Goal: Task Accomplishment & Management: Complete application form

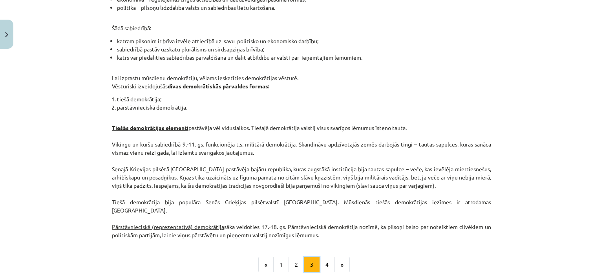
scroll to position [729, 0]
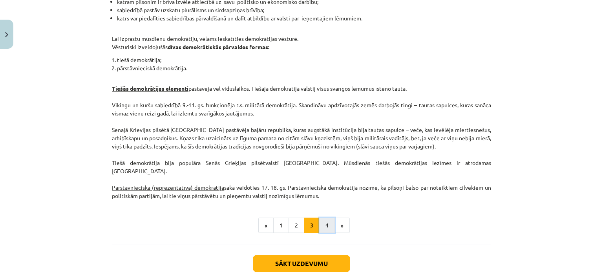
click at [322, 218] on button "4" at bounding box center [327, 226] width 16 height 16
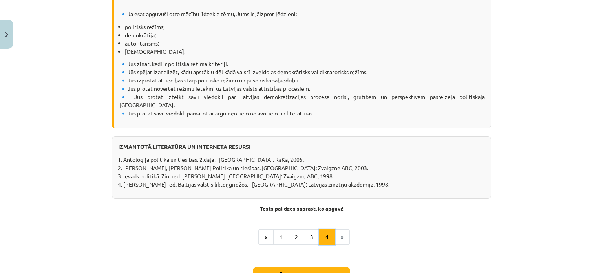
scroll to position [965, 0]
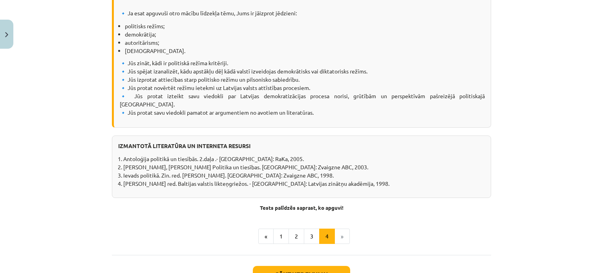
click at [342, 229] on li "»" at bounding box center [342, 237] width 15 height 16
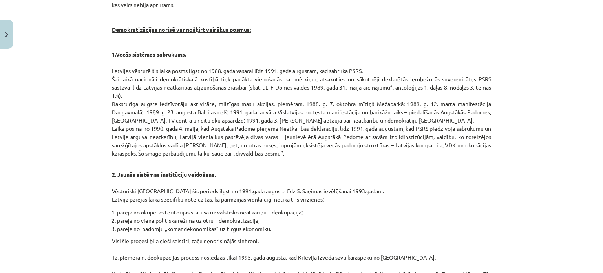
scroll to position [46, 0]
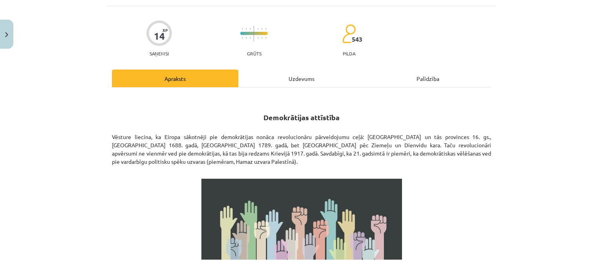
click at [296, 84] on div "Uzdevums" at bounding box center [301, 79] width 126 height 18
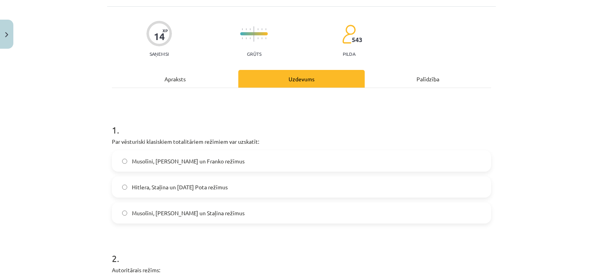
scroll to position [59, 0]
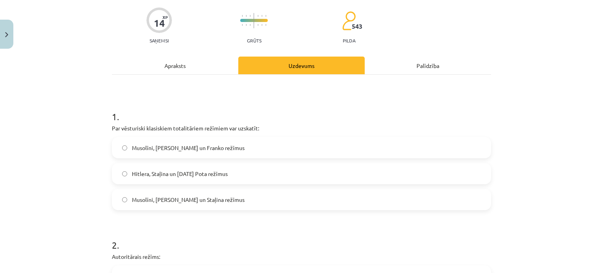
click at [185, 202] on span "Musolīni, [PERSON_NAME] un Staļina režīmus" at bounding box center [188, 200] width 113 height 8
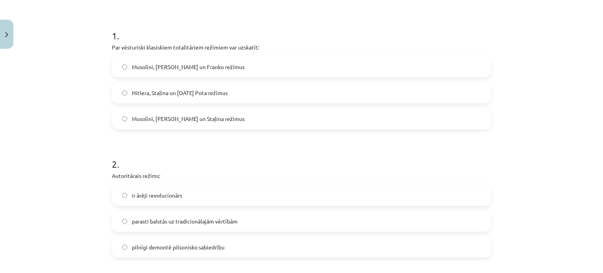
scroll to position [177, 0]
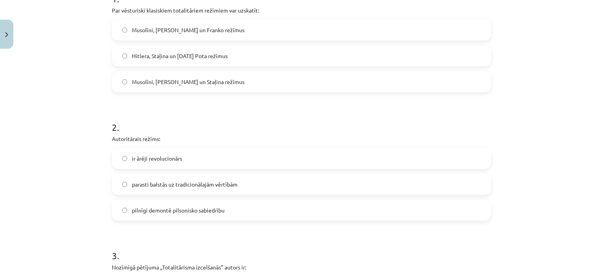
click at [172, 212] on span "pilnīgi demontē pilsonisko sabiedrību" at bounding box center [178, 210] width 93 height 8
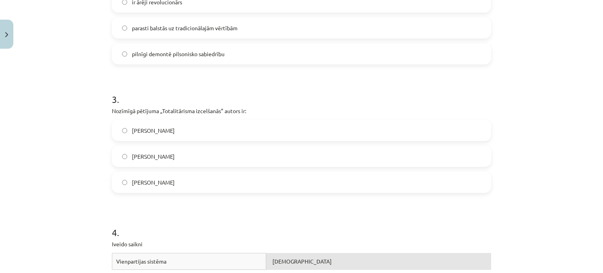
scroll to position [334, 0]
click at [165, 156] on span "[PERSON_NAME]" at bounding box center [153, 156] width 43 height 8
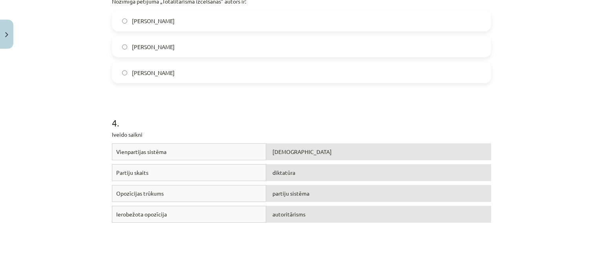
scroll to position [452, 0]
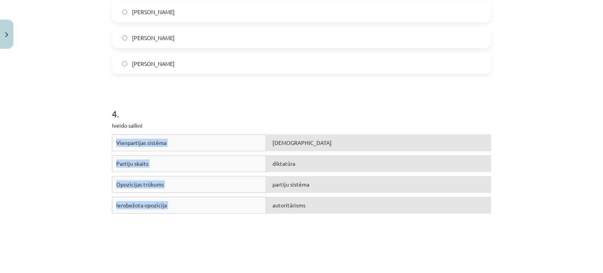
drag, startPoint x: 101, startPoint y: 143, endPoint x: 334, endPoint y: 254, distance: 258.0
click at [334, 254] on div "Mācību tēma: Sociālās zinātnes i - 11. klases 1. ieskaites mācību materiāls #3 …" at bounding box center [301, 136] width 603 height 273
click at [540, 144] on div "Mācību tēma: Sociālās zinātnes i - 11. klases 1. ieskaites mācību materiāls #3 …" at bounding box center [301, 136] width 603 height 273
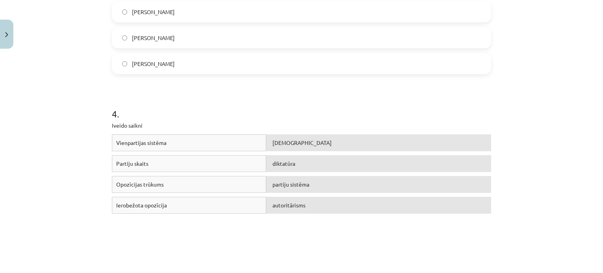
drag, startPoint x: 503, startPoint y: 141, endPoint x: 185, endPoint y: 141, distance: 318.1
click at [185, 141] on div "Mācību tēma: Sociālās zinātnes i - 11. klases 1. ieskaites mācību materiāls #3 …" at bounding box center [301, 136] width 603 height 273
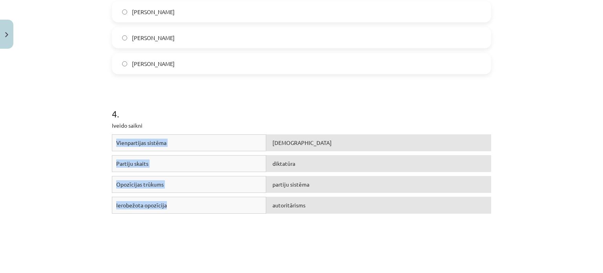
drag, startPoint x: 93, startPoint y: 137, endPoint x: 196, endPoint y: 206, distance: 124.4
click at [196, 206] on div "Mācību tēma: Sociālās zinātnes i - 11. klases 1. ieskaites mācību materiāls #3 …" at bounding box center [301, 136] width 603 height 273
copy div "Vienpartijas sistēma totalitārisms Partiju skaits diktatūra Opozīcijas trūkums …"
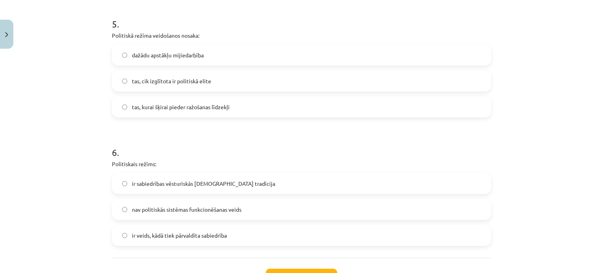
scroll to position [726, 0]
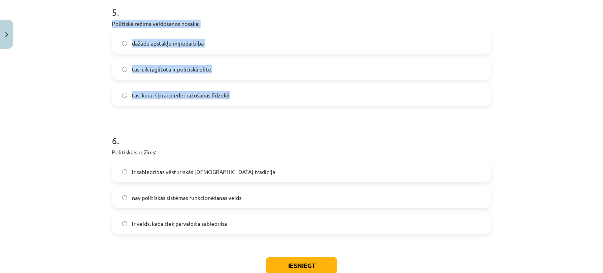
drag, startPoint x: 106, startPoint y: 26, endPoint x: 232, endPoint y: 90, distance: 141.4
click at [232, 90] on div "Mācību tēma: Sociālās zinātnes i - 11. klases 1. ieskaites mācību materiāls #3 …" at bounding box center [301, 136] width 603 height 273
copy div "Politiskā režīma veidošanos nosaka: dažādu apstākļu mijiedarbība tas, cik izglī…"
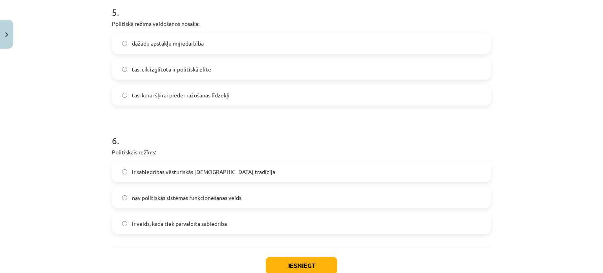
click at [185, 38] on label "dažādu apstākļu mijiedarbība" at bounding box center [302, 43] width 378 height 20
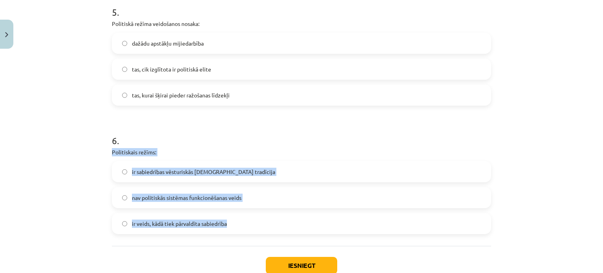
drag, startPoint x: 105, startPoint y: 150, endPoint x: 259, endPoint y: 218, distance: 168.6
copy div "Politiskais režīms: ir sabiedrības vēsturiskās kopdzīves tradīcija nav politisk…"
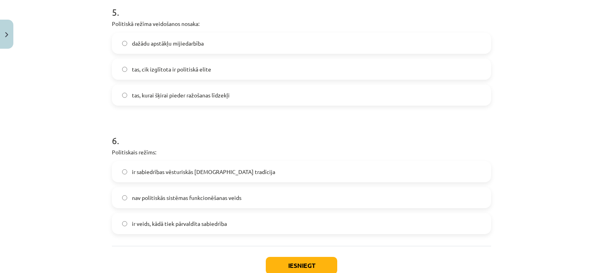
click at [128, 228] on label "ir veids, kādā tiek pārvaldīta sabiedrība" at bounding box center [302, 224] width 378 height 20
click at [293, 260] on button "Iesniegt" at bounding box center [301, 265] width 71 height 17
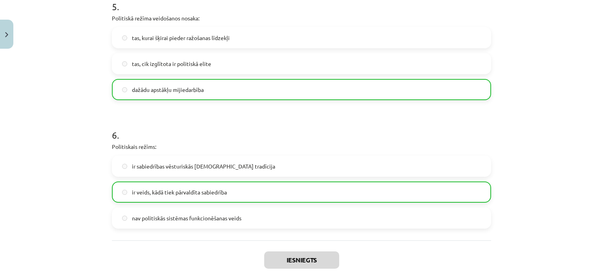
scroll to position [803, 0]
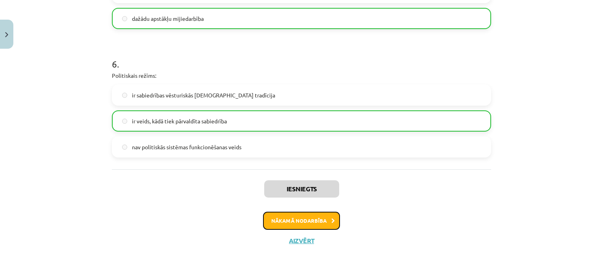
click at [315, 221] on button "Nākamā nodarbība" at bounding box center [301, 221] width 77 height 18
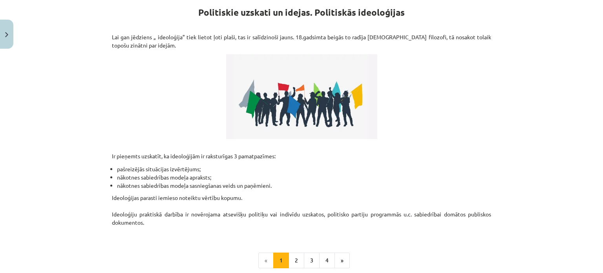
scroll to position [193, 0]
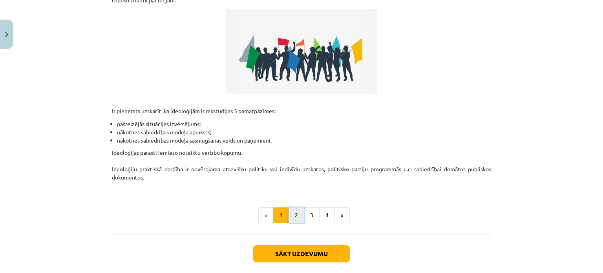
click at [298, 215] on button "2" at bounding box center [297, 215] width 16 height 16
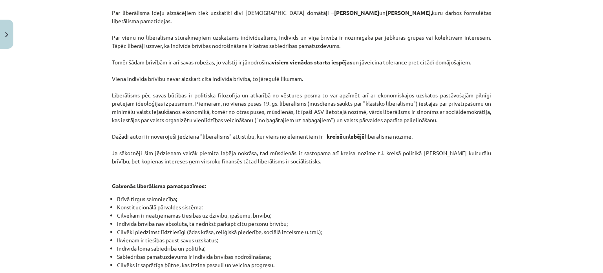
scroll to position [447, 0]
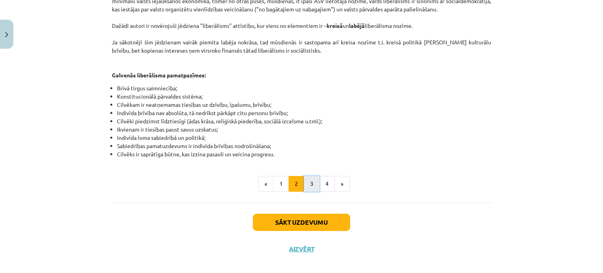
click at [308, 178] on button "3" at bounding box center [312, 184] width 16 height 16
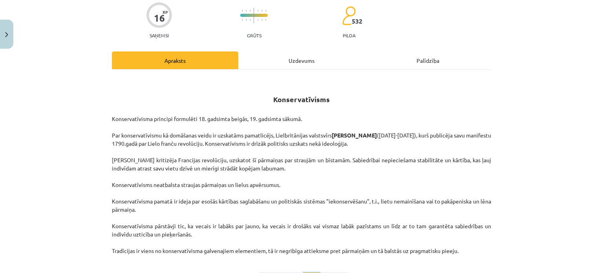
scroll to position [0, 0]
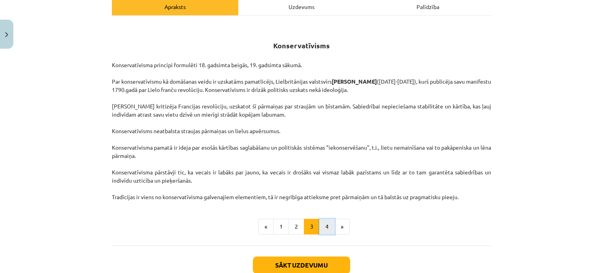
click at [320, 229] on button "4" at bounding box center [327, 227] width 16 height 16
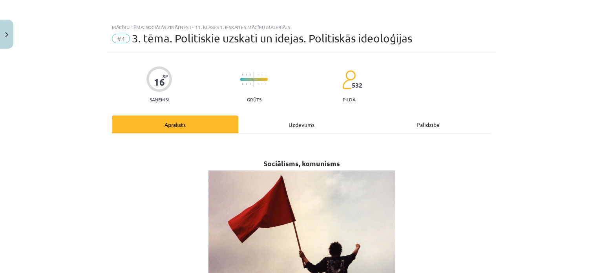
click at [299, 127] on div "Uzdevums" at bounding box center [301, 124] width 126 height 18
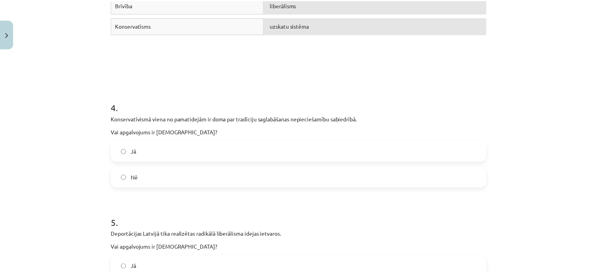
scroll to position [475, 0]
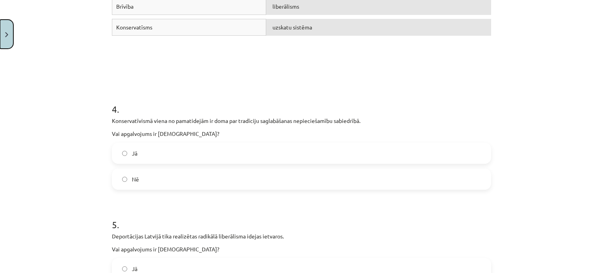
click at [12, 37] on button "Close" at bounding box center [6, 34] width 13 height 29
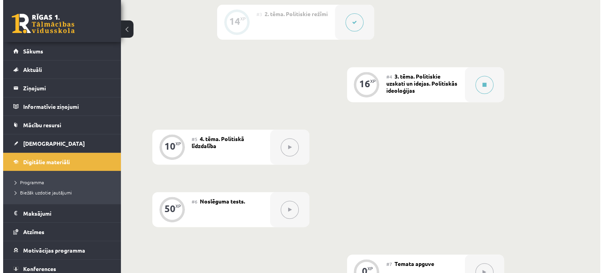
scroll to position [337, 0]
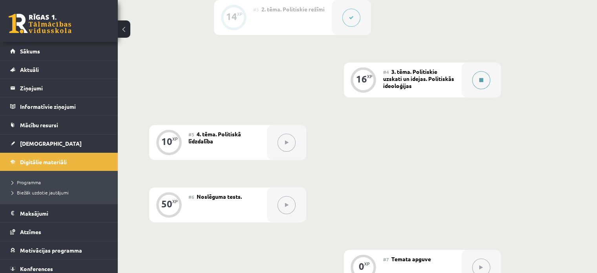
click at [484, 89] on button at bounding box center [481, 80] width 18 height 18
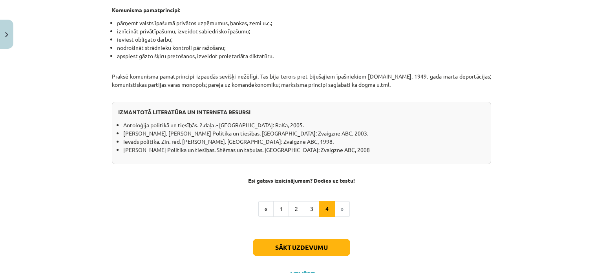
scroll to position [683, 0]
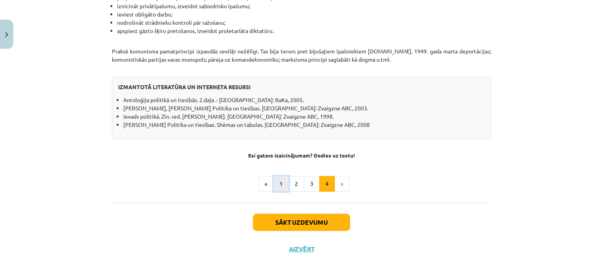
click at [280, 176] on button "1" at bounding box center [281, 184] width 16 height 16
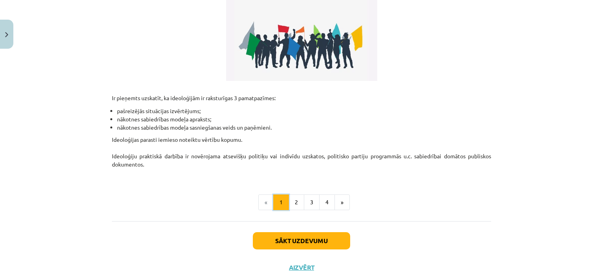
scroll to position [219, 0]
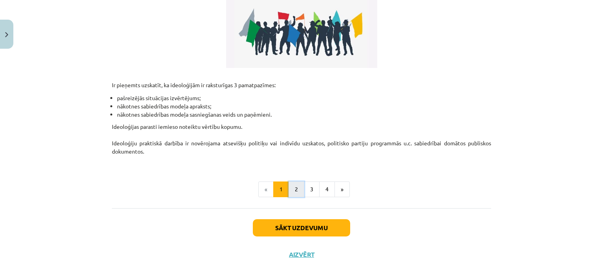
click at [294, 192] on button "2" at bounding box center [297, 189] width 16 height 16
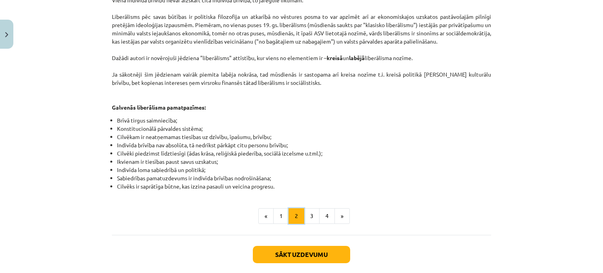
scroll to position [447, 0]
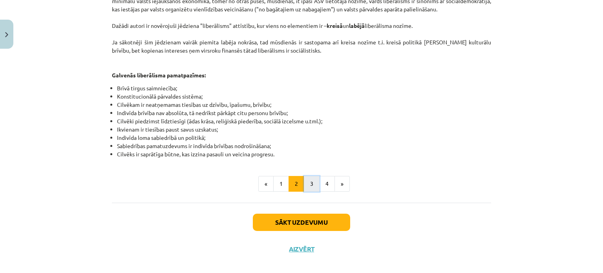
click at [304, 176] on button "3" at bounding box center [312, 184] width 16 height 16
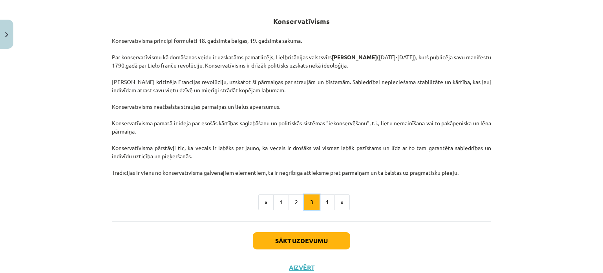
scroll to position [140, 0]
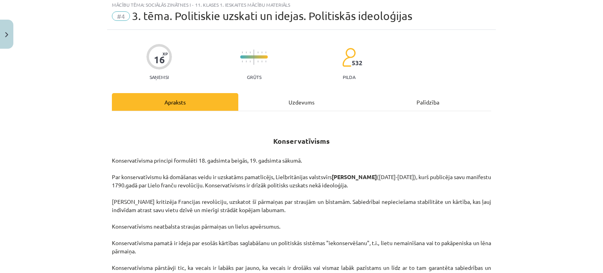
click at [299, 100] on div "Uzdevums" at bounding box center [301, 102] width 126 height 18
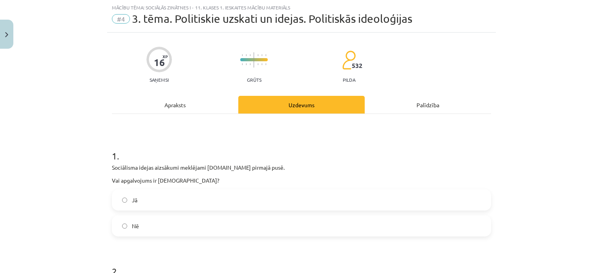
click at [243, 190] on label "Jā" at bounding box center [302, 200] width 378 height 20
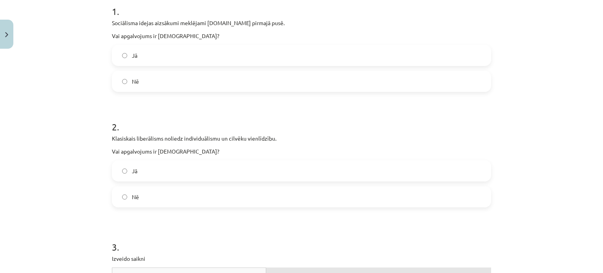
scroll to position [177, 0]
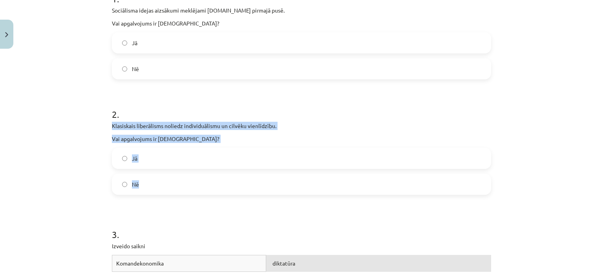
drag, startPoint x: 104, startPoint y: 128, endPoint x: 253, endPoint y: 180, distance: 158.0
copy div "Klasiskais liberālisms noliedz individuālismu un cilvēku vienlīdzību. Vai apgal…"
click at [221, 179] on label "Nē" at bounding box center [302, 184] width 378 height 20
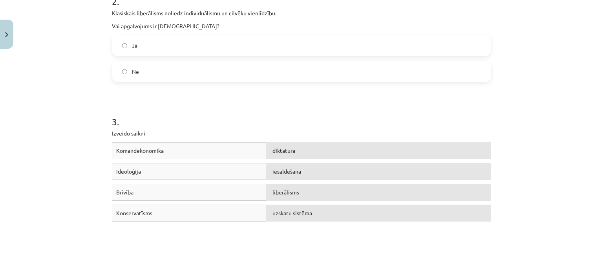
scroll to position [334, 0]
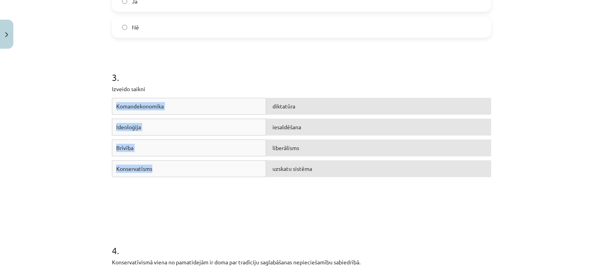
drag, startPoint x: 106, startPoint y: 105, endPoint x: 192, endPoint y: 179, distance: 113.0
click at [192, 179] on div "16 XP Saņemsi Grūts 532 pilda Apraksts Uzdevums Palīdzība 1 . Sociālisma idejas…" at bounding box center [301, 233] width 389 height 1030
copy div "Komandekonomika diktatūra Ideoloģija iesaldēšana Brīvība liberālisms Konservatī…"
click at [301, 191] on div "Komandekonomika diktatūra Ideoloģija uzskatu sistēma Brīvība liberālisms Konser…" at bounding box center [301, 157] width 379 height 118
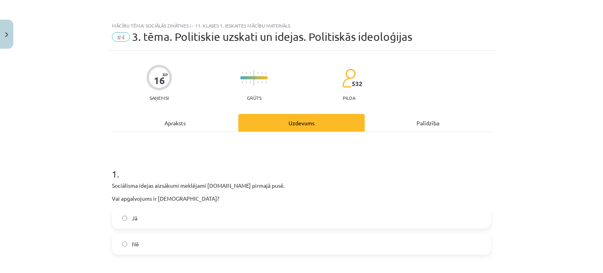
scroll to position [0, 0]
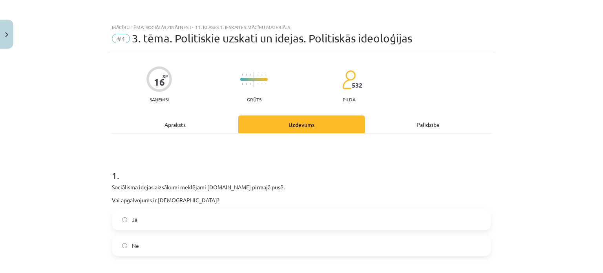
click at [174, 123] on div "Apraksts" at bounding box center [175, 124] width 126 height 18
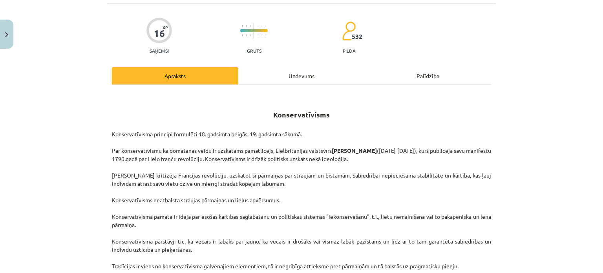
scroll to position [98, 0]
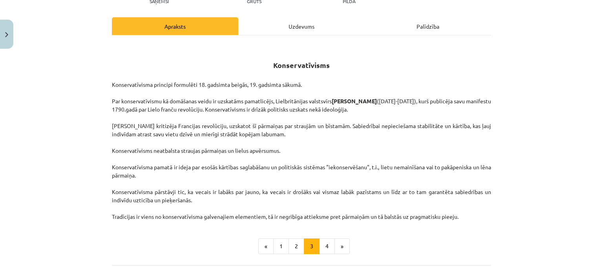
click at [320, 27] on div "Uzdevums" at bounding box center [301, 26] width 126 height 18
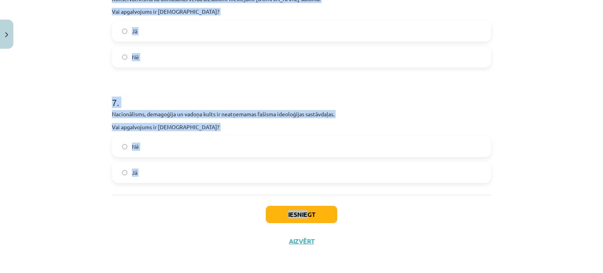
scroll to position [829, 0]
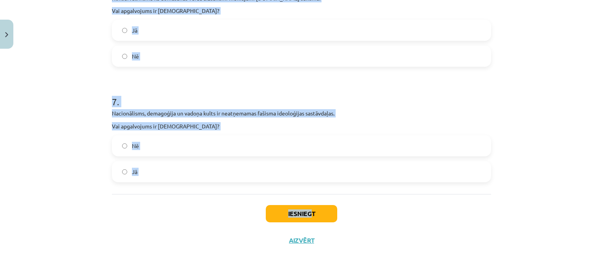
drag, startPoint x: 101, startPoint y: 105, endPoint x: 327, endPoint y: 192, distance: 241.7
click at [314, 197] on div "Mācību tēma: Sociālās zinātnes i - 11. klases 1. ieskaites mācību materiāls #4 …" at bounding box center [301, 136] width 603 height 273
drag, startPoint x: 106, startPoint y: 80, endPoint x: 324, endPoint y: 169, distance: 235.1
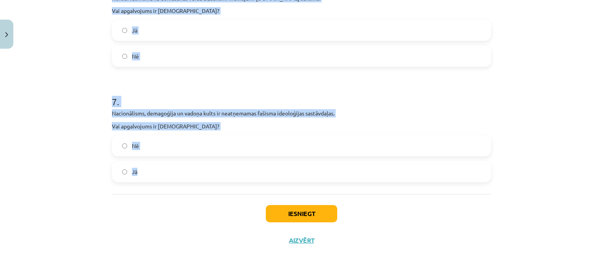
copy form "Konservatīvismā viena no pamatidejām ir doma par tradīciju saglabāšanas nepieci…"
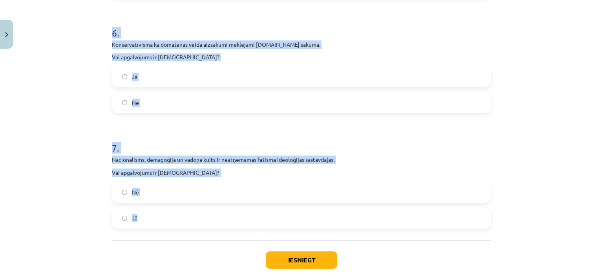
scroll to position [750, 0]
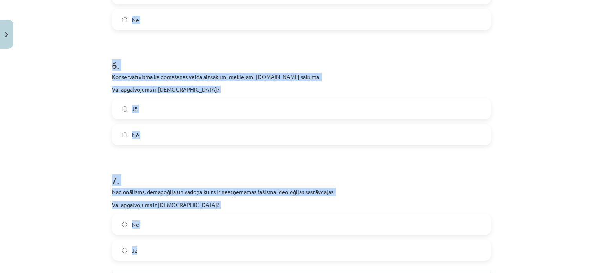
drag, startPoint x: 337, startPoint y: 145, endPoint x: 339, endPoint y: 169, distance: 24.1
click at [342, 165] on h1 "7 ." at bounding box center [301, 173] width 379 height 24
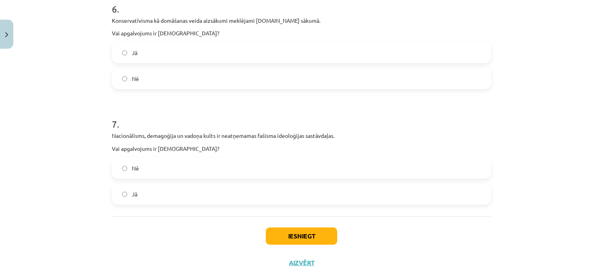
scroll to position [829, 0]
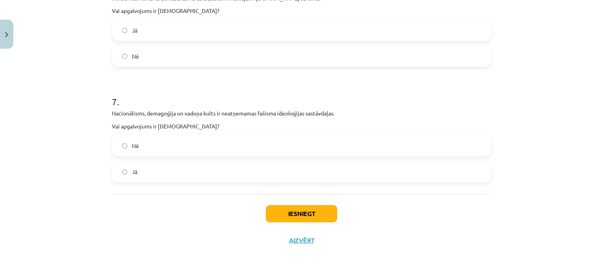
click at [204, 174] on label "Jā" at bounding box center [302, 172] width 378 height 20
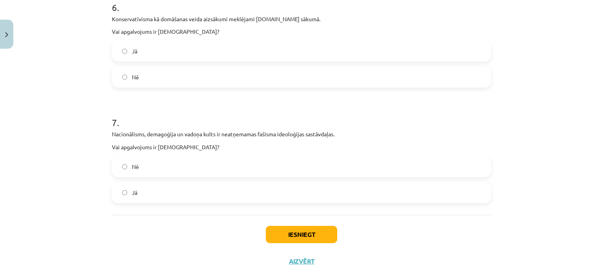
scroll to position [789, 0]
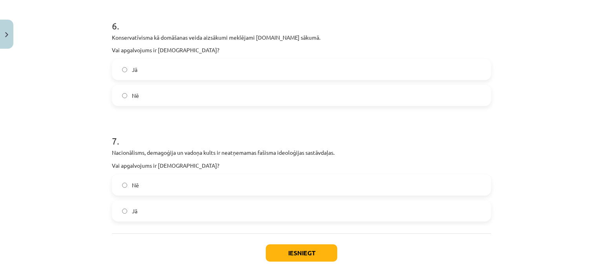
click at [217, 99] on label "Nē" at bounding box center [302, 96] width 378 height 20
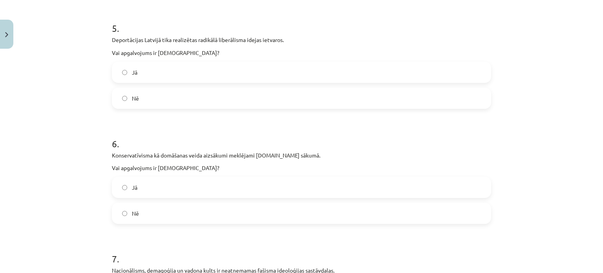
scroll to position [632, 0]
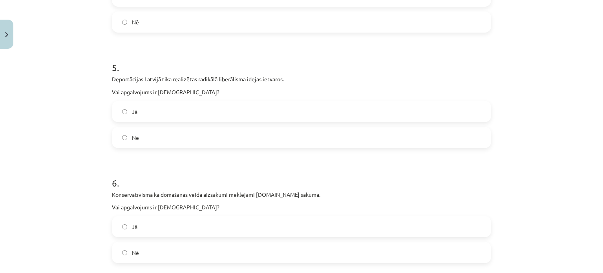
click at [204, 131] on label "Nē" at bounding box center [302, 138] width 378 height 20
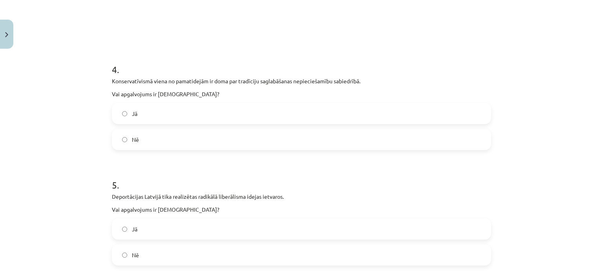
scroll to position [514, 0]
click at [214, 108] on label "Jā" at bounding box center [302, 114] width 378 height 20
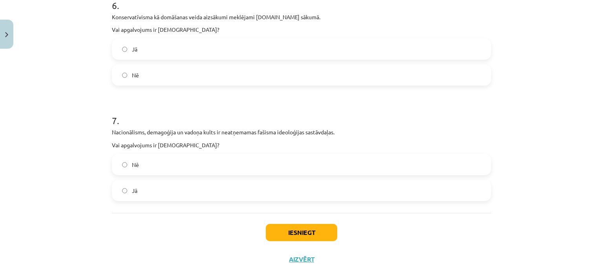
scroll to position [829, 0]
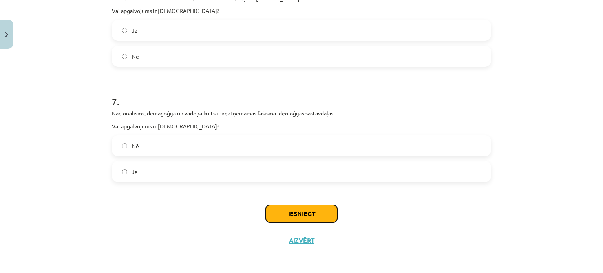
click at [271, 209] on button "Iesniegt" at bounding box center [301, 213] width 71 height 17
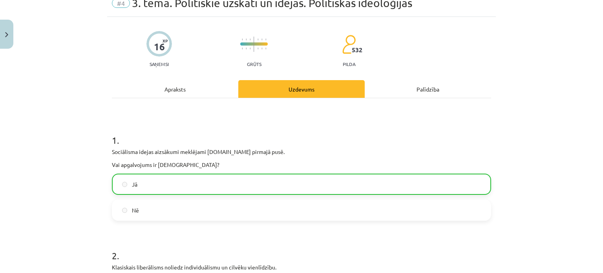
scroll to position [4, 0]
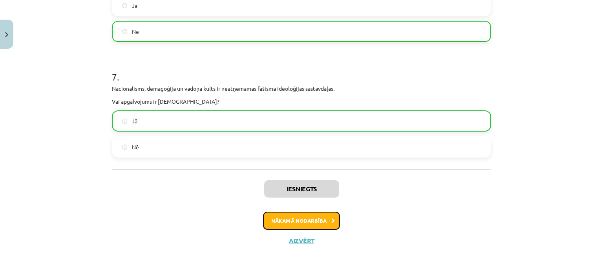
click at [272, 218] on button "Nākamā nodarbība" at bounding box center [301, 221] width 77 height 18
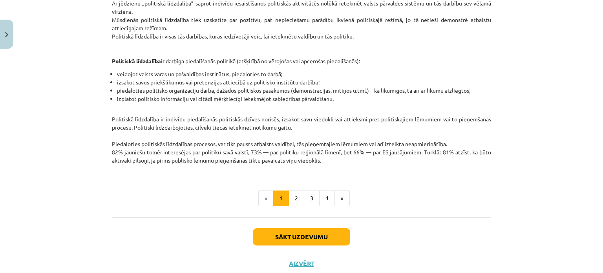
scroll to position [199, 0]
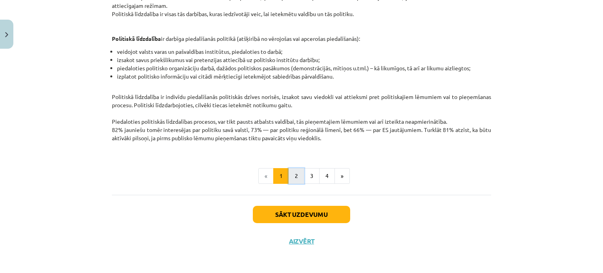
click at [297, 174] on button "2" at bounding box center [297, 176] width 16 height 16
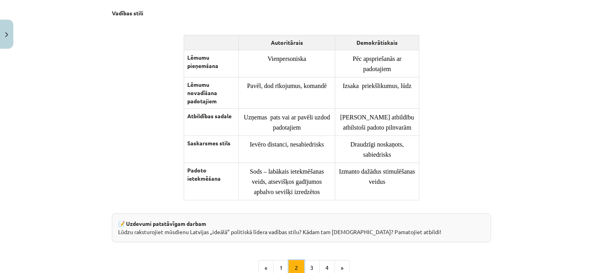
scroll to position [651, 0]
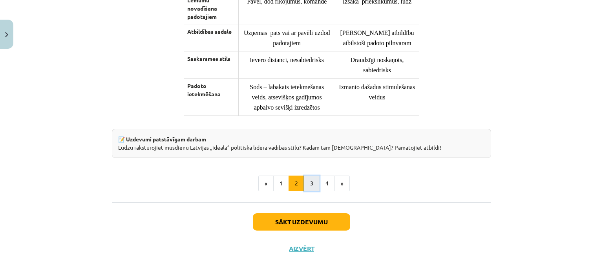
click at [308, 191] on button "3" at bounding box center [312, 184] width 16 height 16
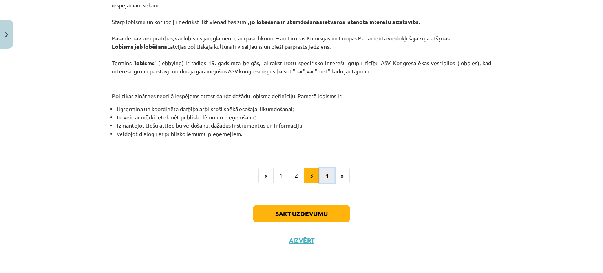
click at [319, 175] on button "4" at bounding box center [327, 176] width 16 height 16
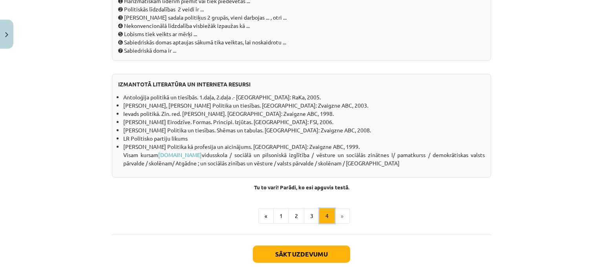
scroll to position [729, 0]
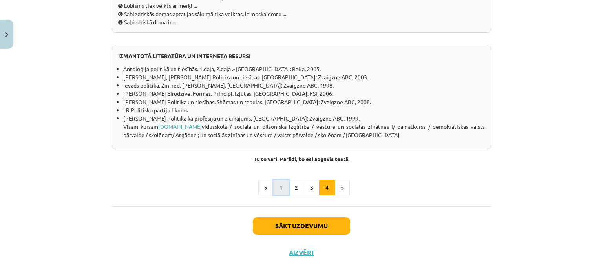
click at [274, 196] on button "1" at bounding box center [281, 188] width 16 height 16
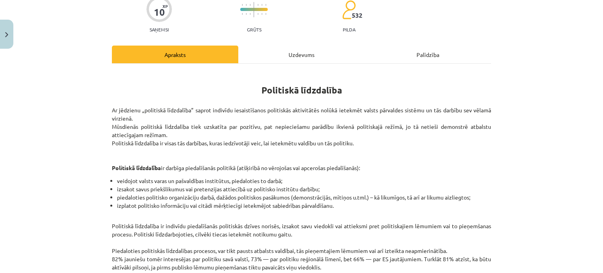
scroll to position [0, 0]
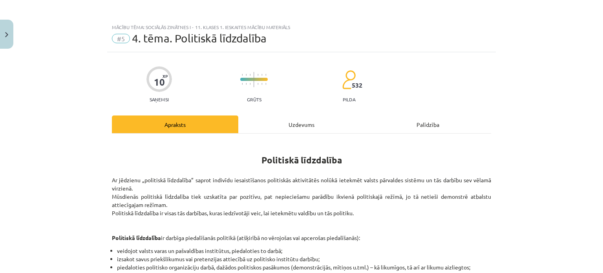
click at [298, 123] on div "Uzdevums" at bounding box center [301, 124] width 126 height 18
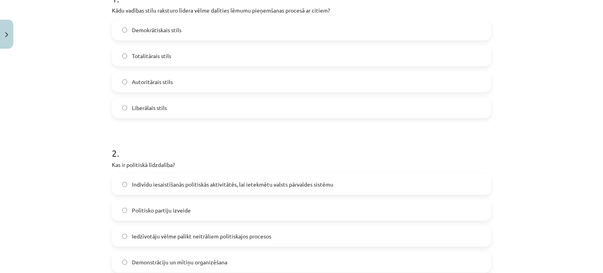
scroll to position [137, 0]
